Goal: Task Accomplishment & Management: Use online tool/utility

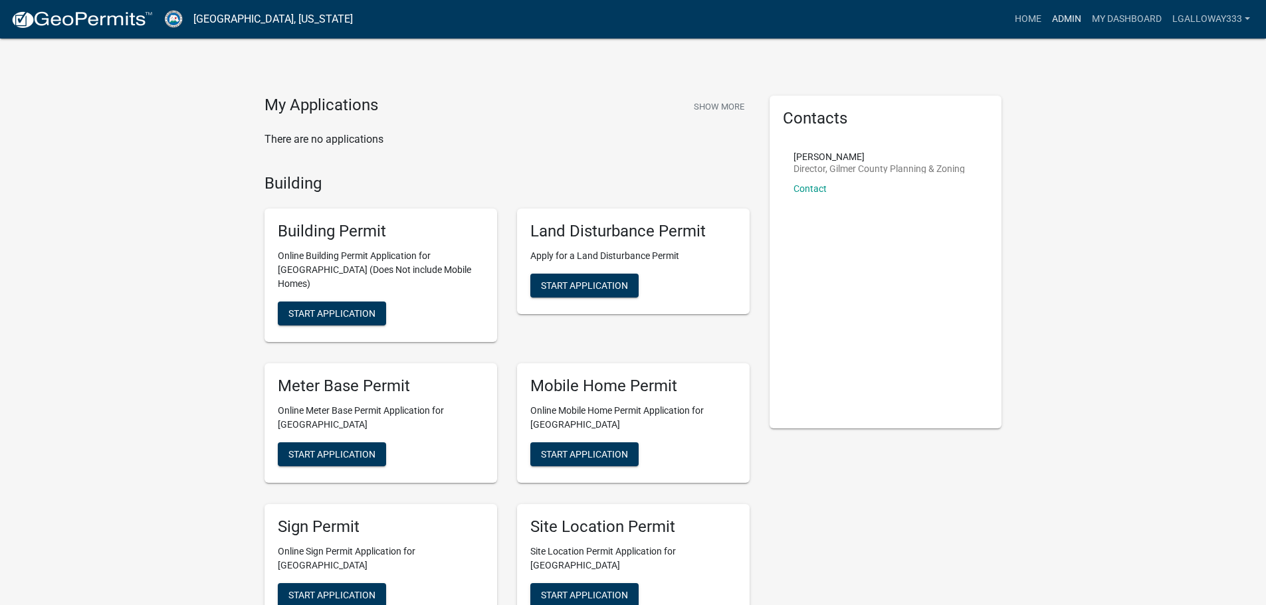
click at [1074, 24] on link "Admin" at bounding box center [1066, 19] width 40 height 25
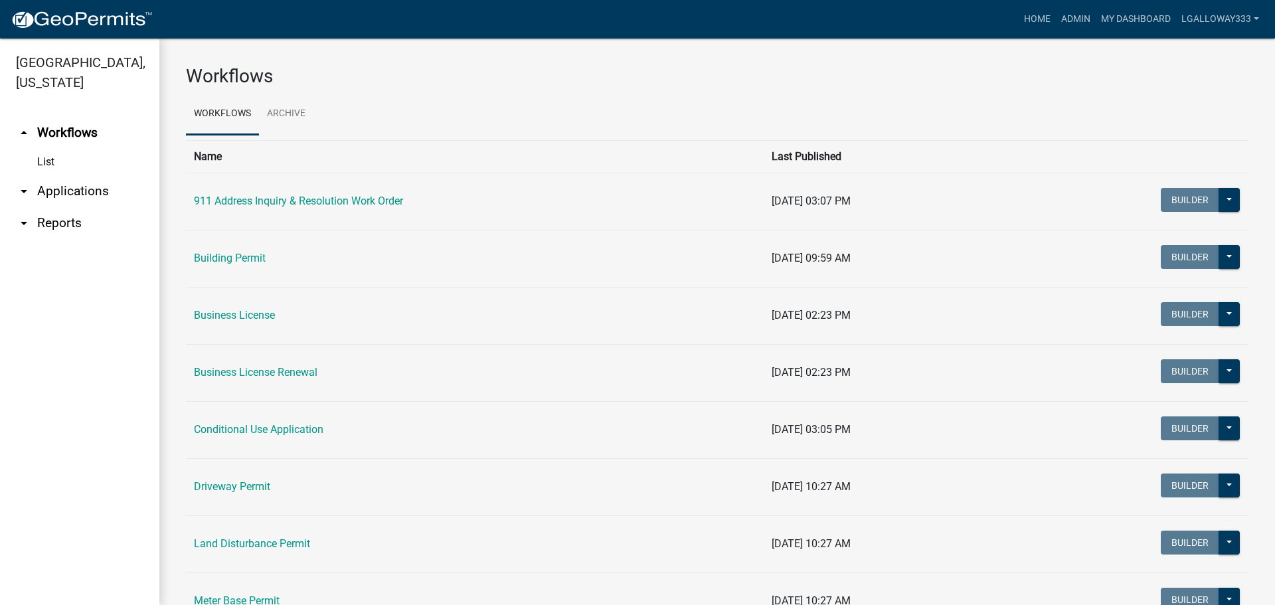
click at [80, 196] on link "arrow_drop_down Applications" at bounding box center [79, 191] width 159 height 32
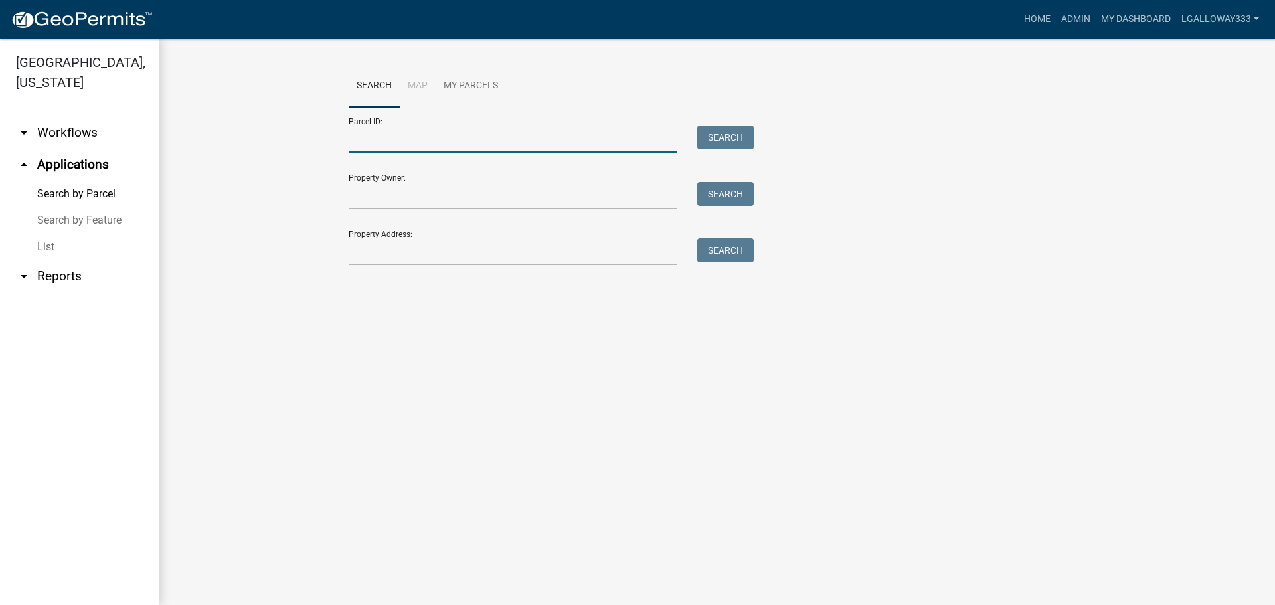
click at [379, 134] on input "Parcel ID:" at bounding box center [513, 139] width 329 height 27
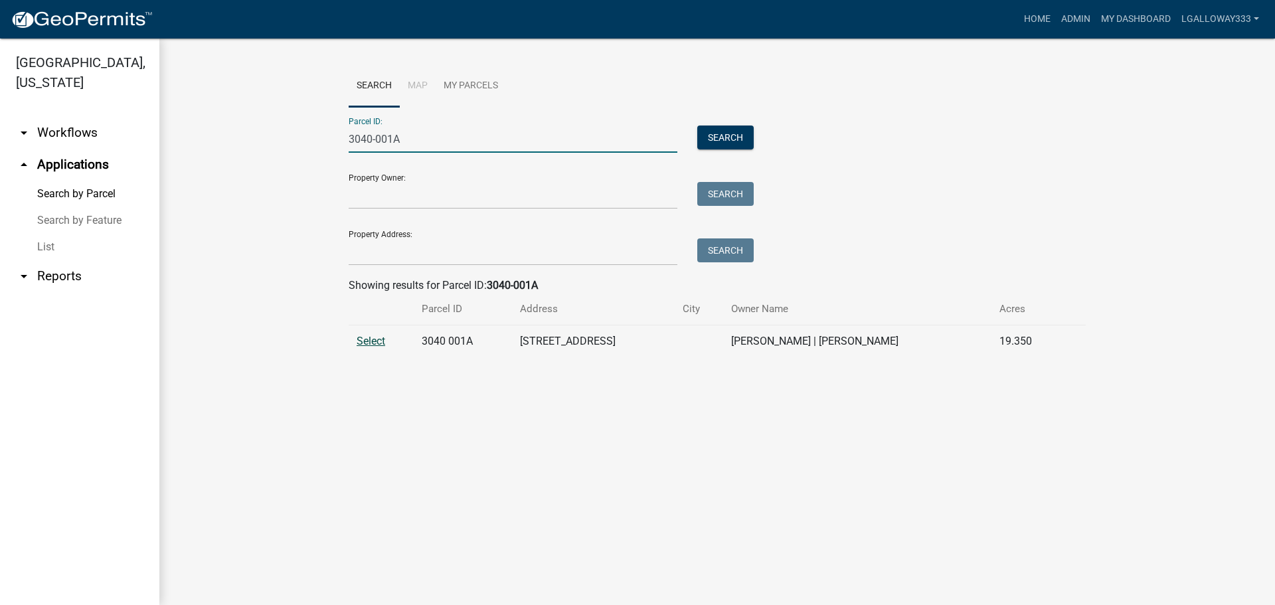
type input "3040-001A"
click at [381, 346] on span "Select" at bounding box center [371, 341] width 29 height 13
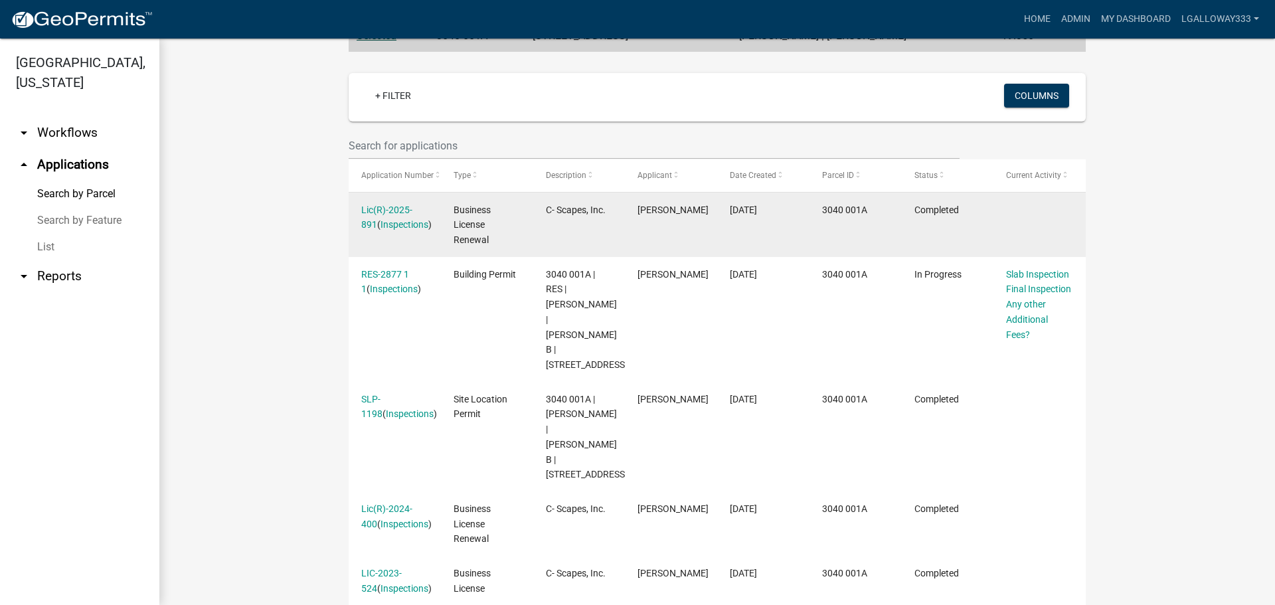
scroll to position [187, 0]
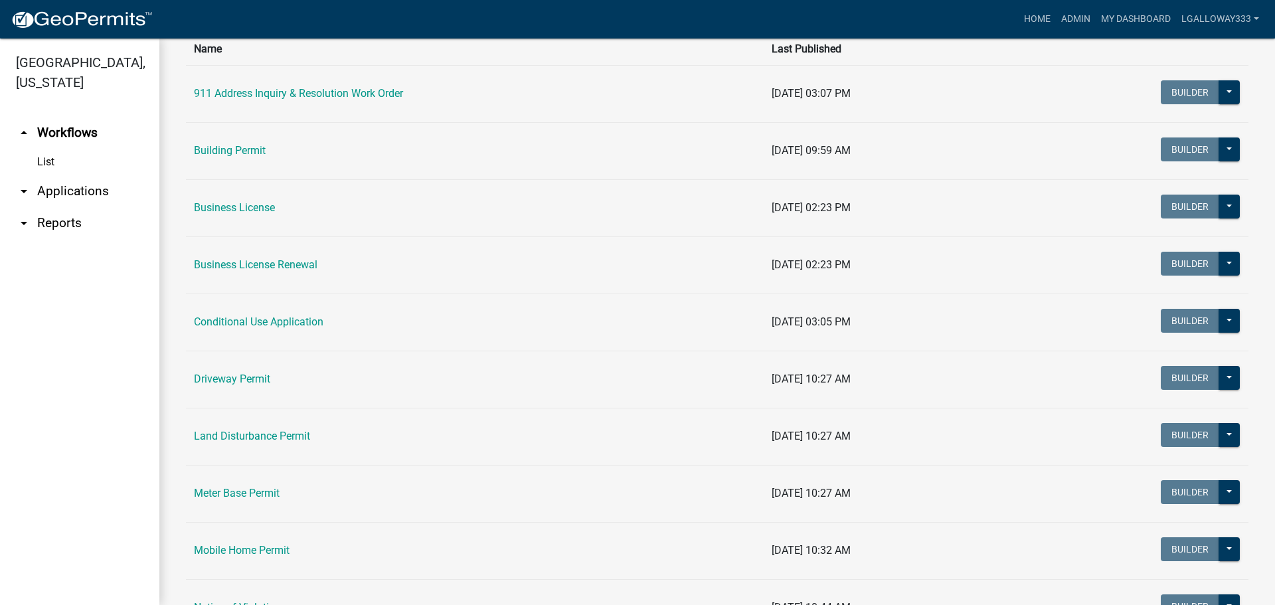
scroll to position [133, 0]
